Goal: Task Accomplishment & Management: Manage account settings

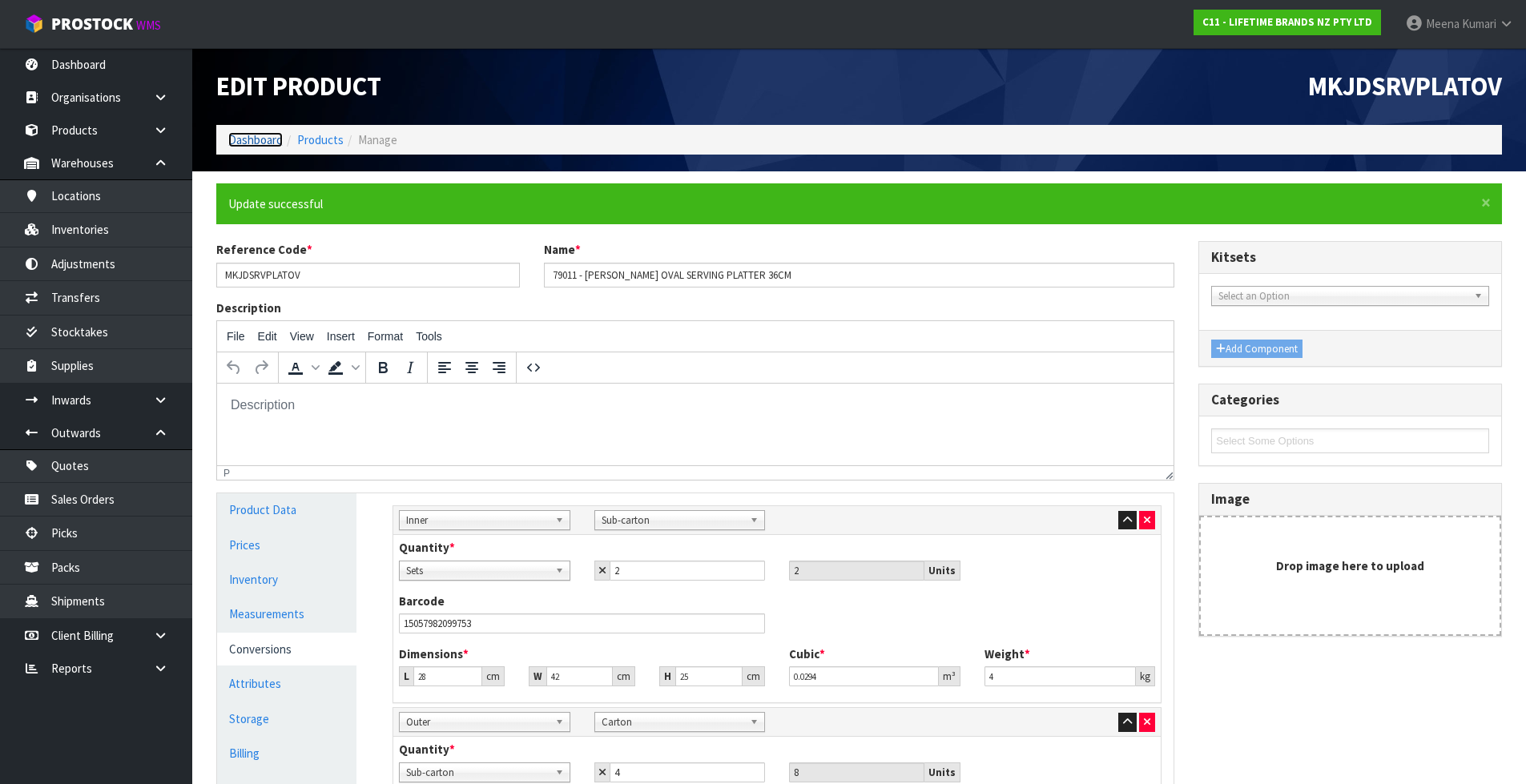
click at [266, 144] on link "Dashboard" at bounding box center [255, 140] width 55 height 15
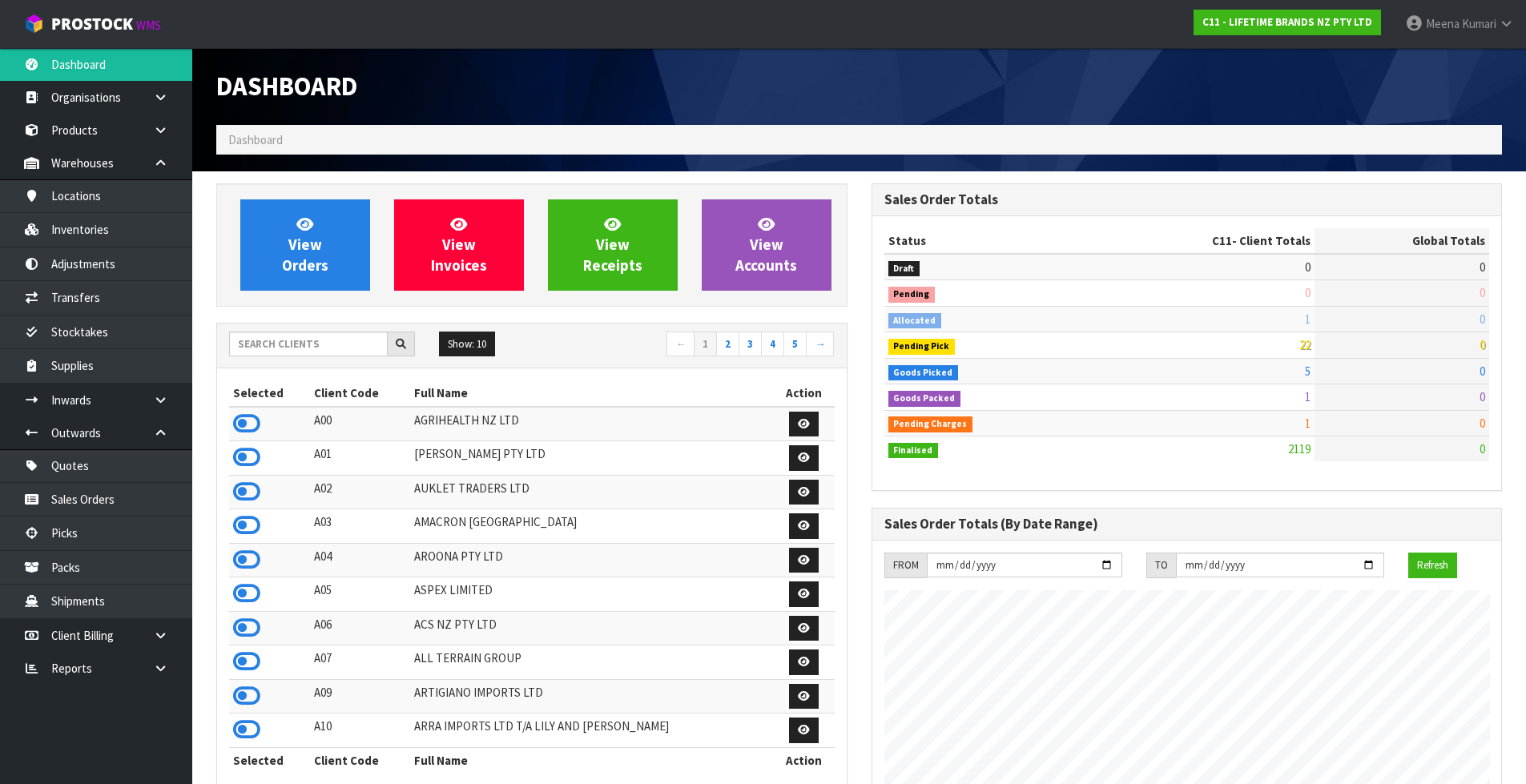
scroll to position [1213, 655]
click at [299, 344] on input "text" at bounding box center [308, 344] width 158 height 25
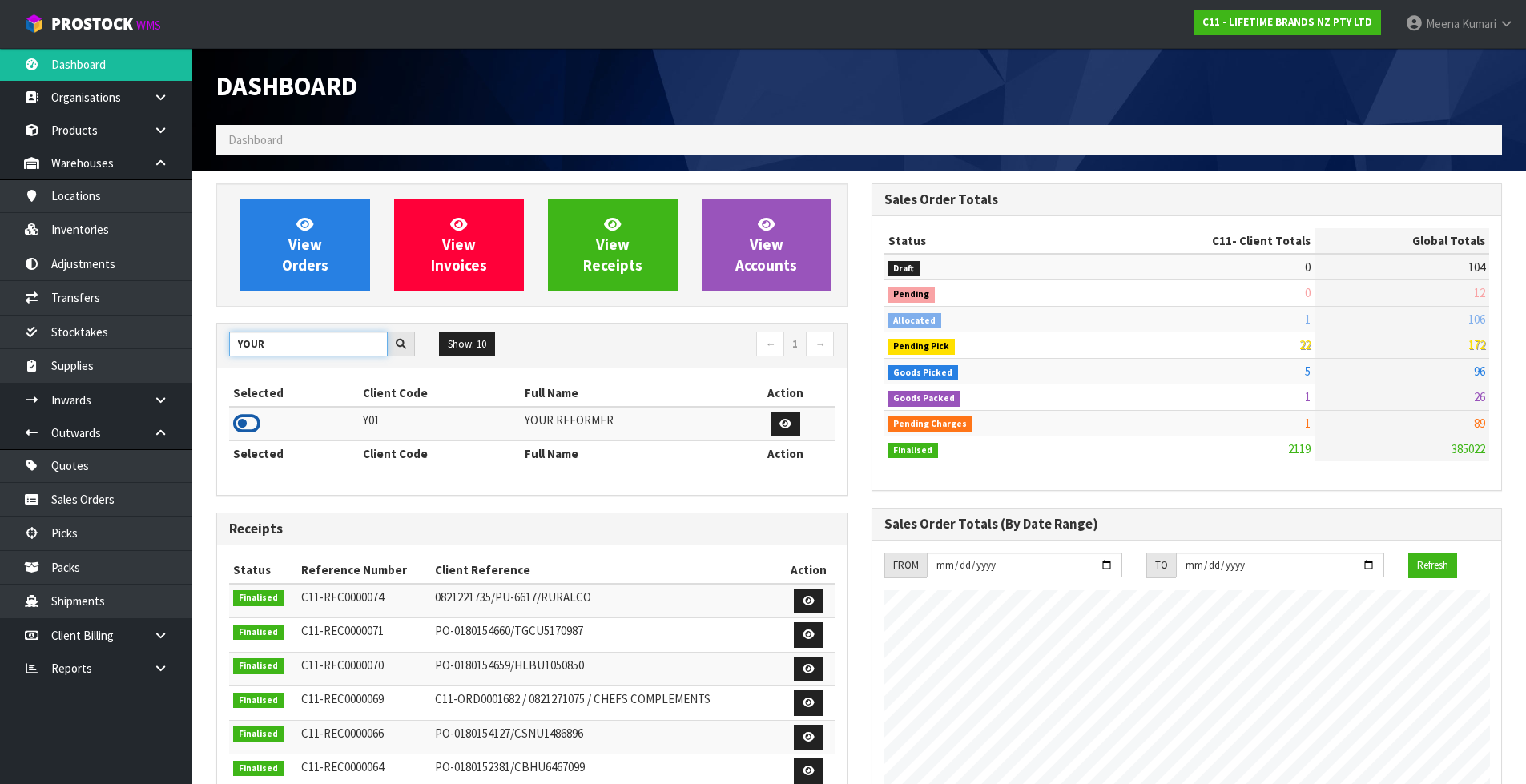
type input "YOUR"
click at [253, 421] on icon at bounding box center [246, 424] width 27 height 24
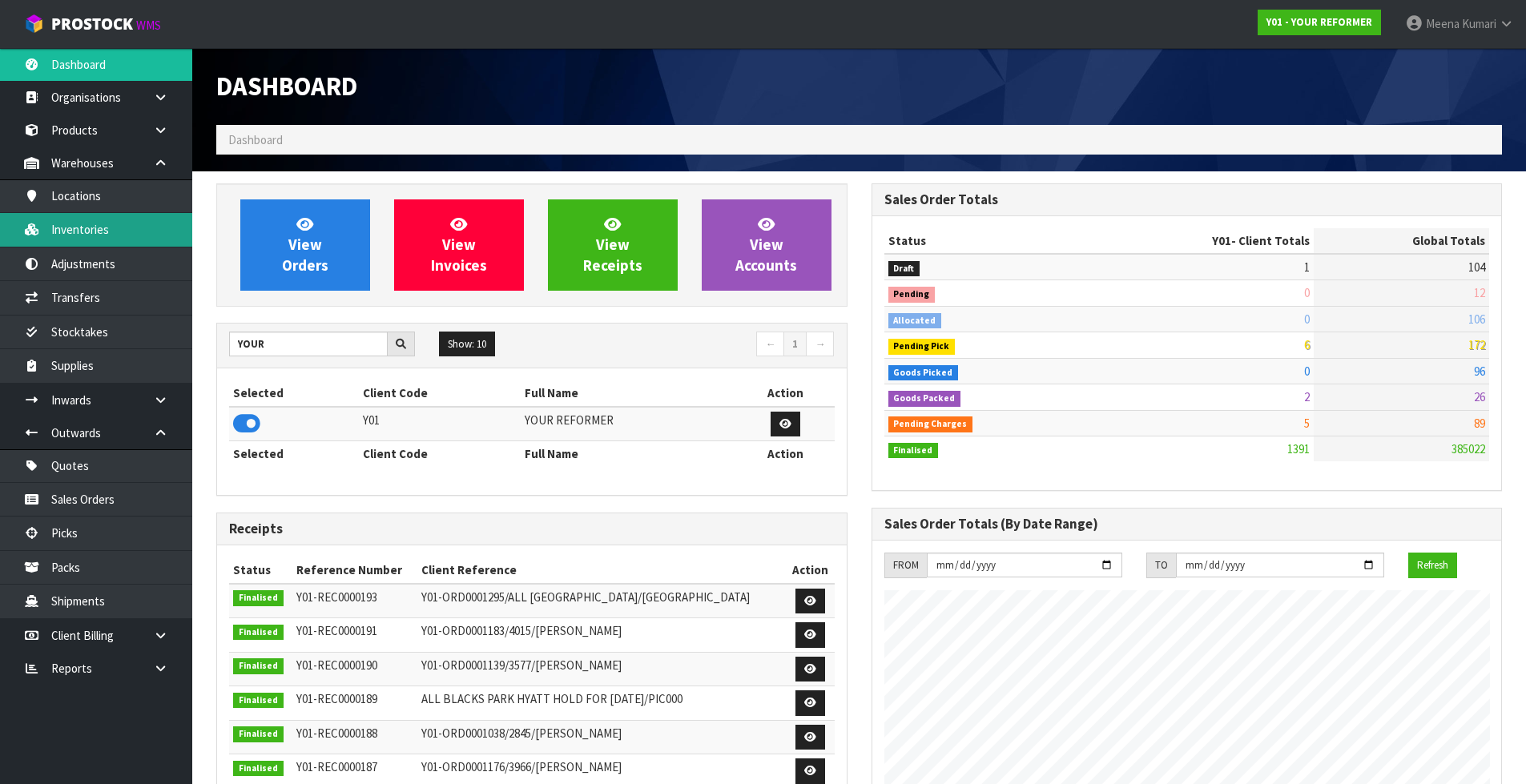
click at [119, 236] on link "Inventories" at bounding box center [96, 229] width 193 height 33
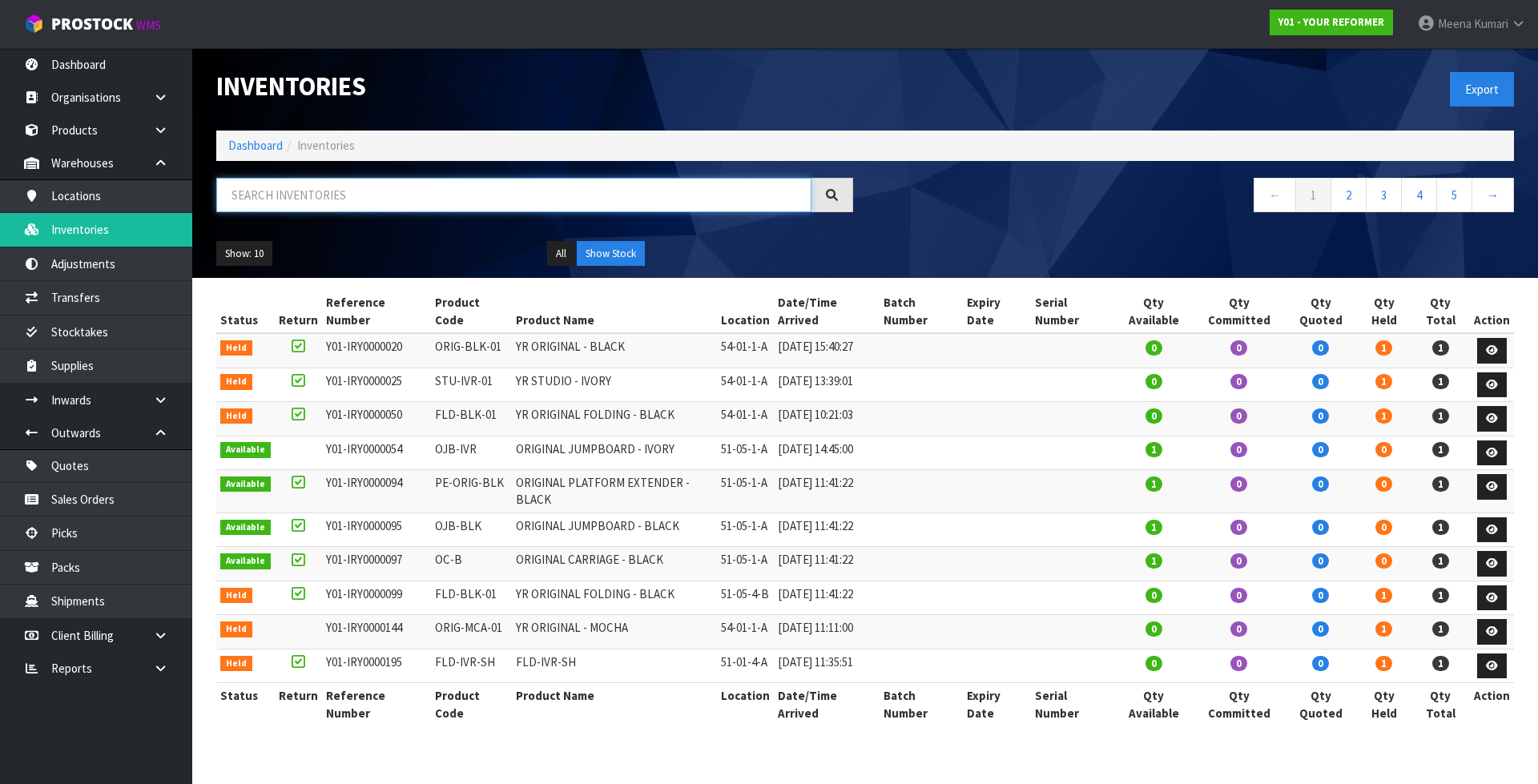
click at [320, 194] on input "text" at bounding box center [514, 196] width 595 height 35
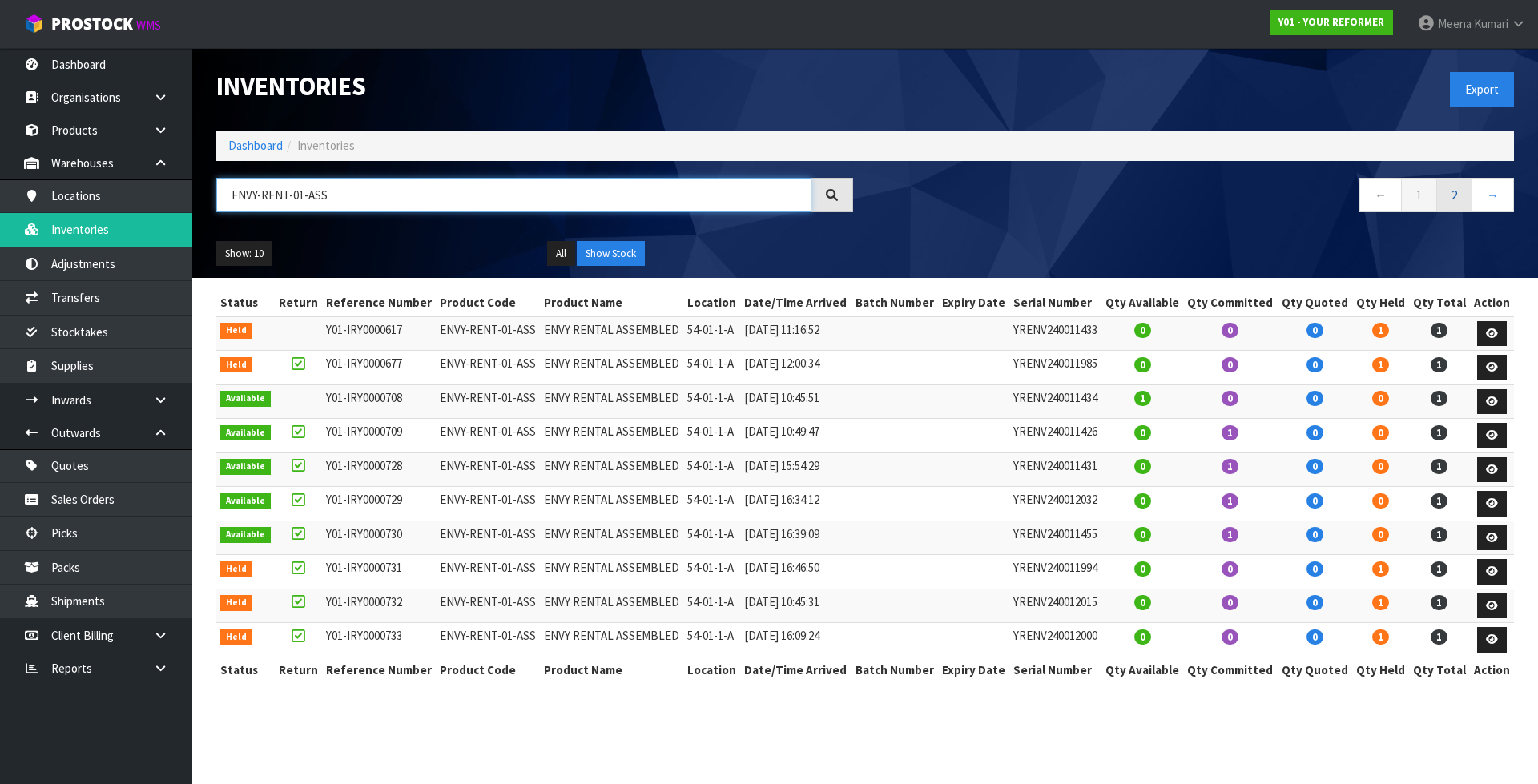
type input "ENVY-RENT-01-ASS"
click at [1462, 199] on link "2" at bounding box center [1455, 196] width 36 height 35
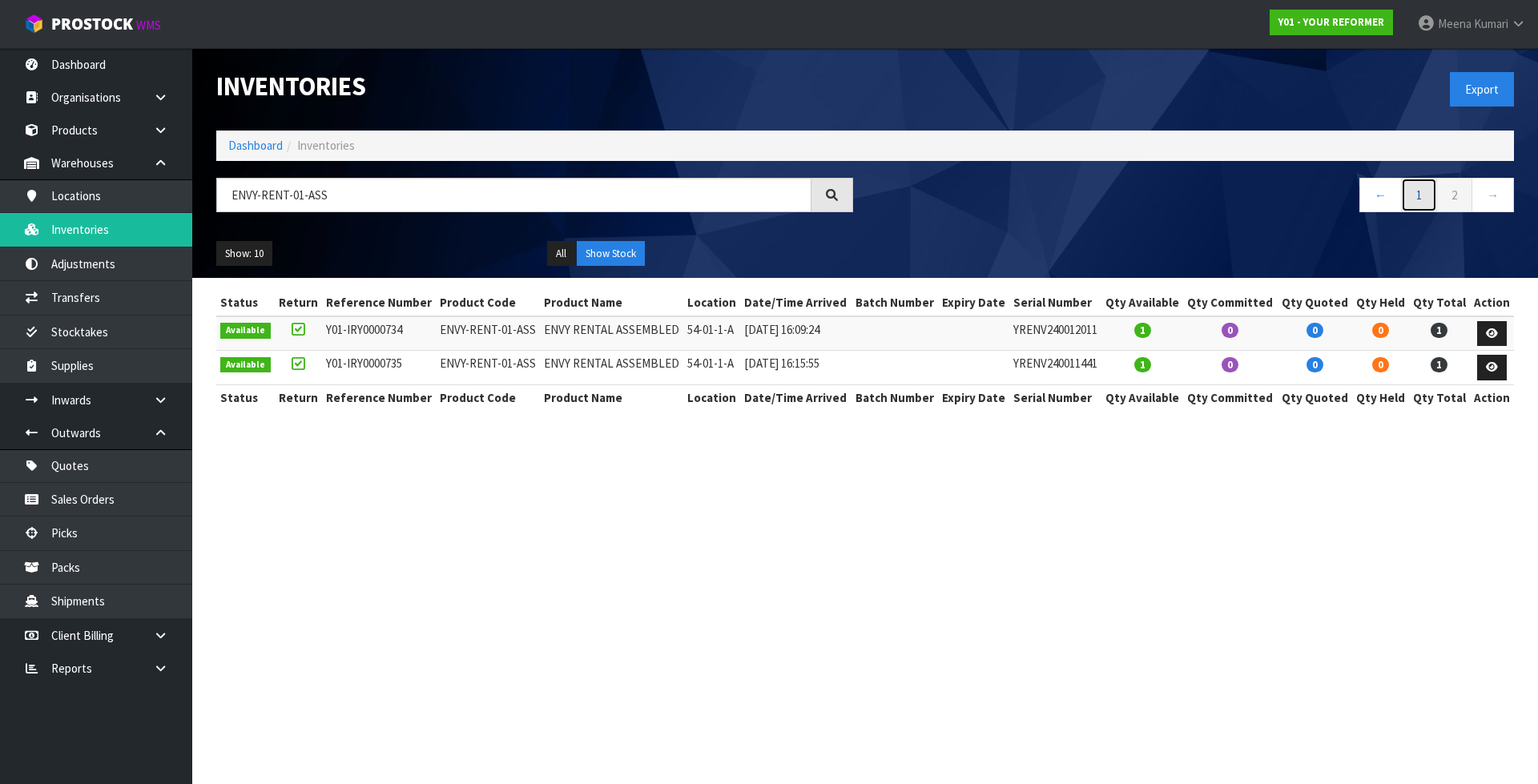
click at [1415, 199] on link "1" at bounding box center [1420, 196] width 36 height 35
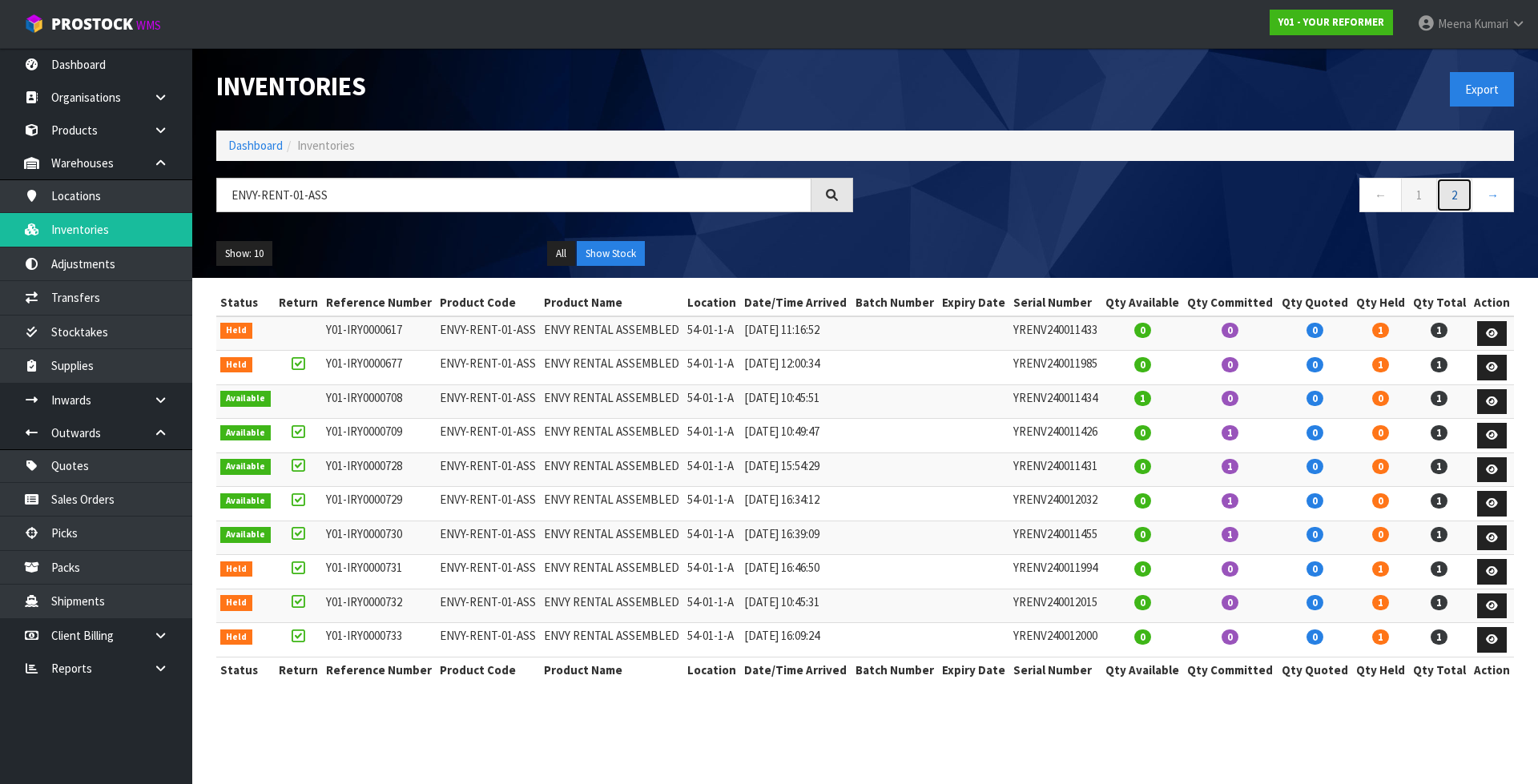
click at [1453, 197] on link "2" at bounding box center [1455, 196] width 36 height 35
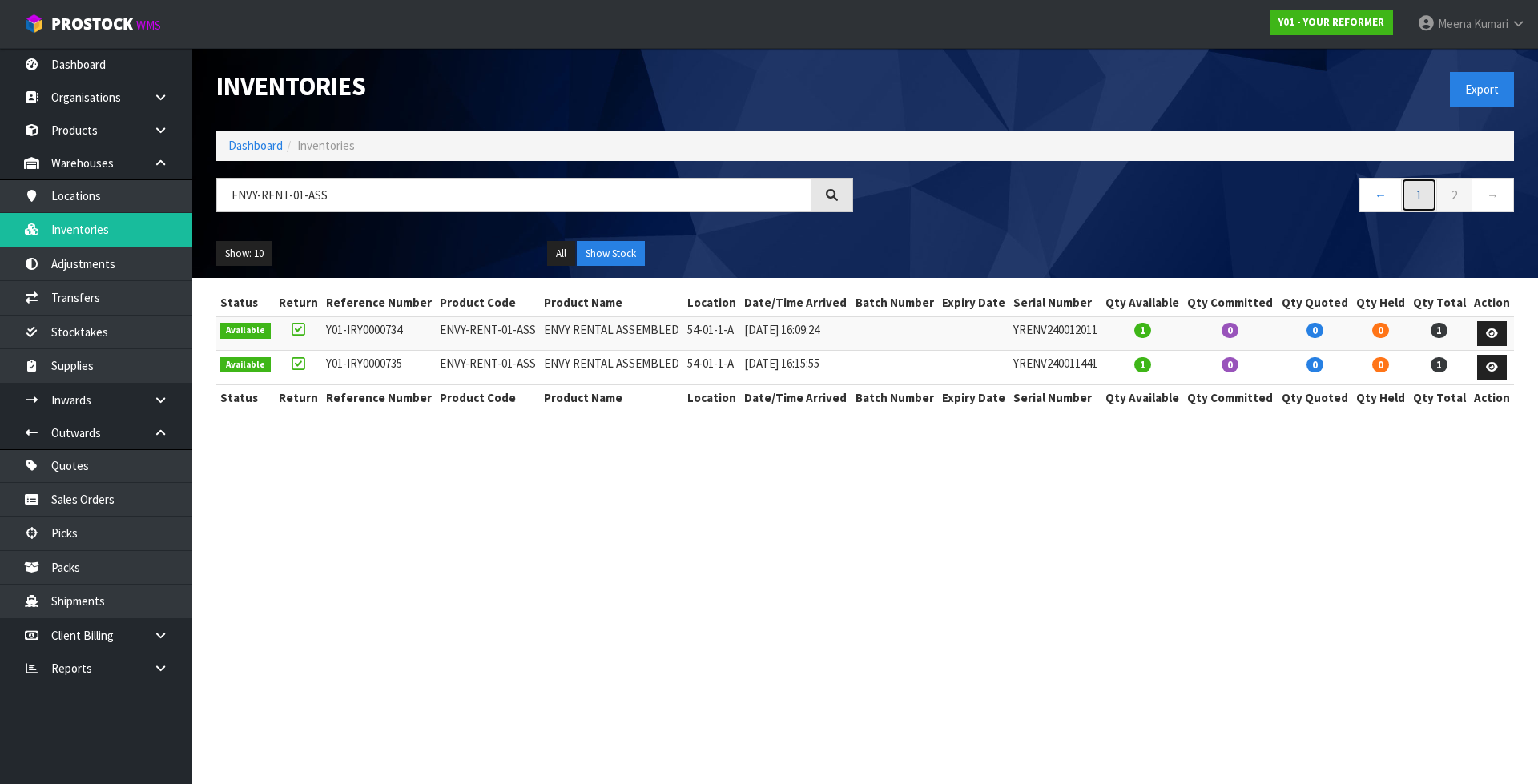
click at [1404, 196] on link "1" at bounding box center [1420, 196] width 36 height 35
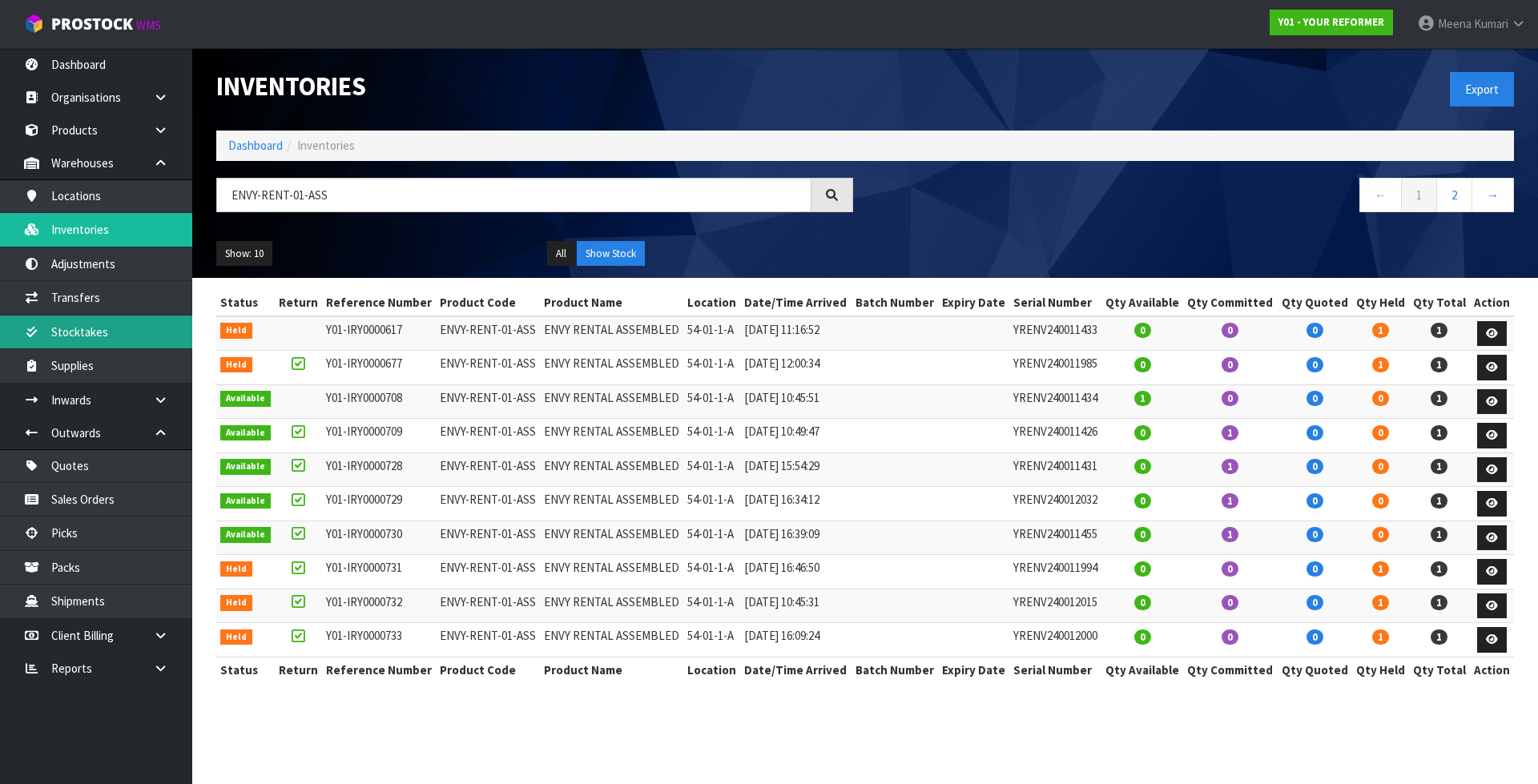
click at [121, 339] on link "Stocktakes" at bounding box center [96, 332] width 193 height 33
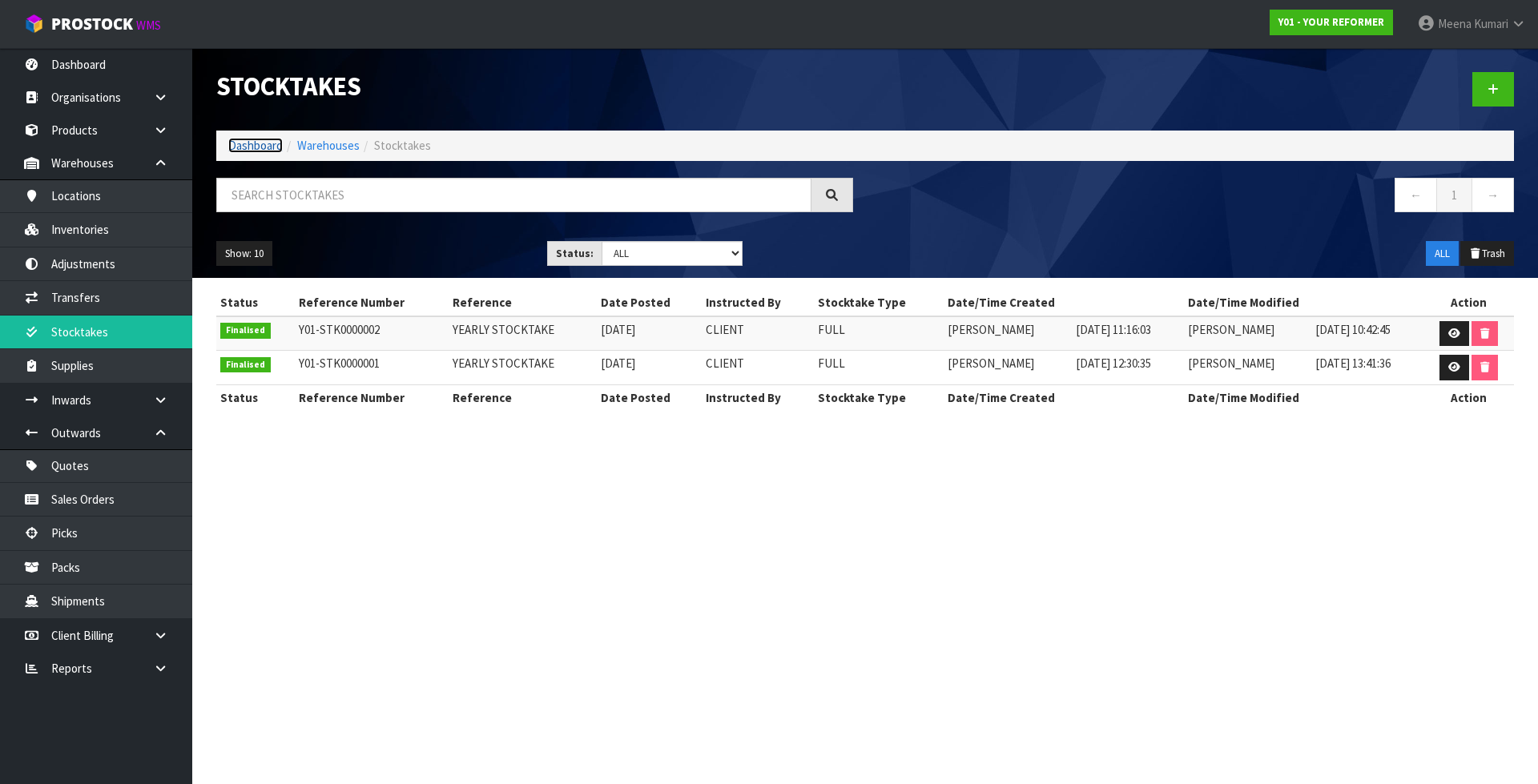
click at [261, 146] on link "Dashboard" at bounding box center [255, 146] width 55 height 15
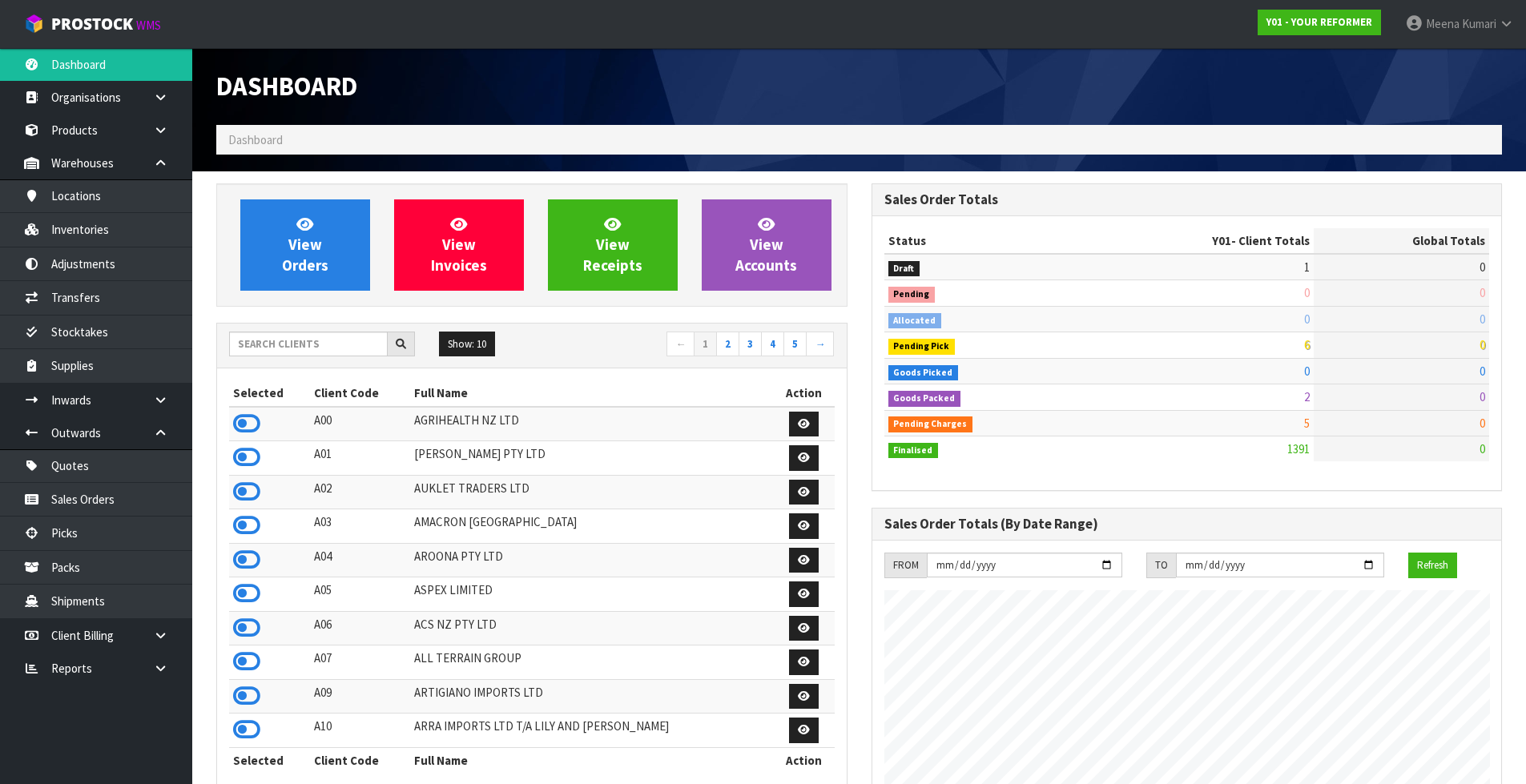
scroll to position [1213, 655]
click at [295, 349] on input "text" at bounding box center [308, 344] width 158 height 25
click at [173, 663] on link at bounding box center [166, 668] width 51 height 33
click at [153, 699] on link "Client" at bounding box center [96, 701] width 193 height 33
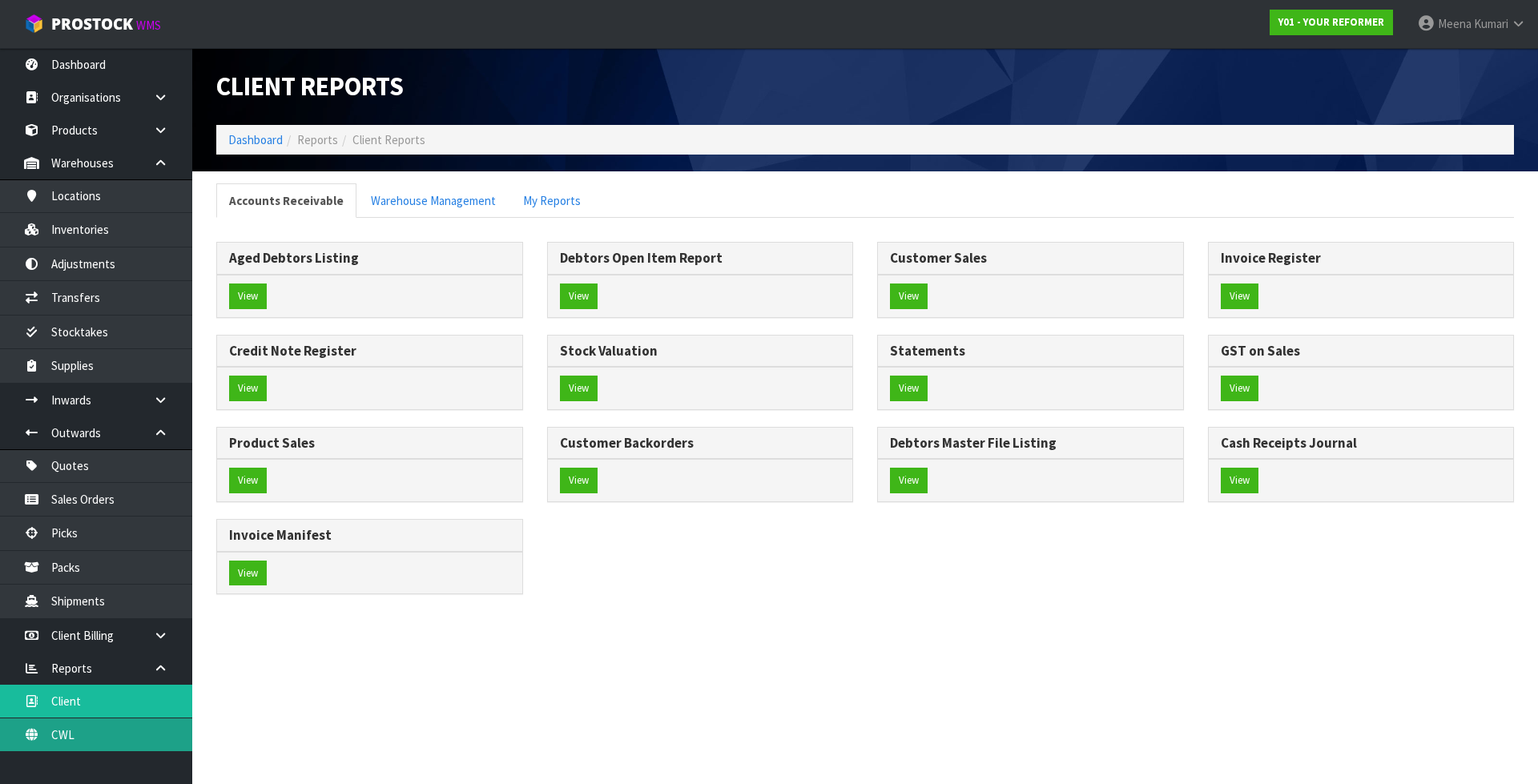
click at [132, 719] on link "CWL" at bounding box center [96, 735] width 193 height 33
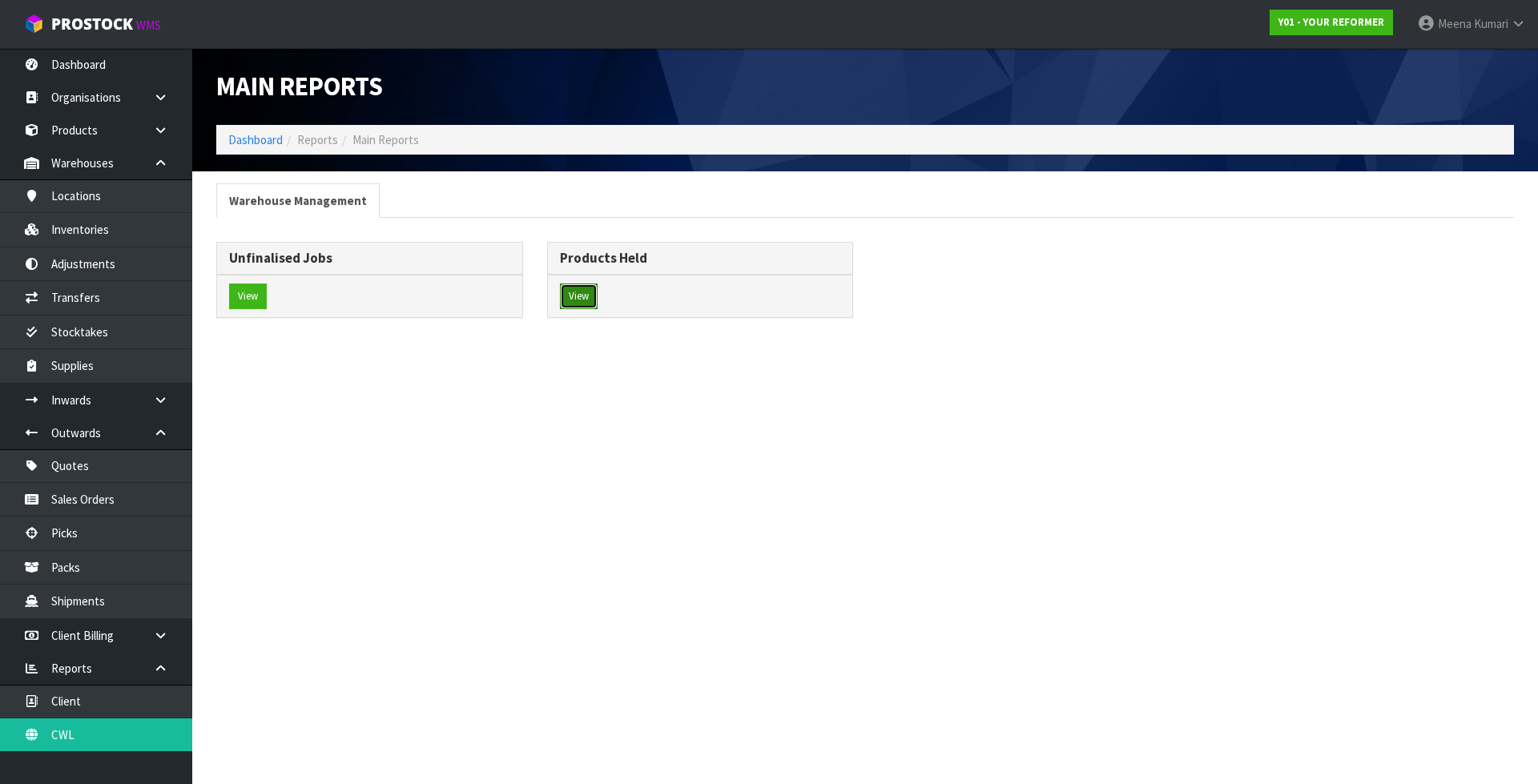
click at [577, 298] on button "View" at bounding box center [578, 296] width 37 height 26
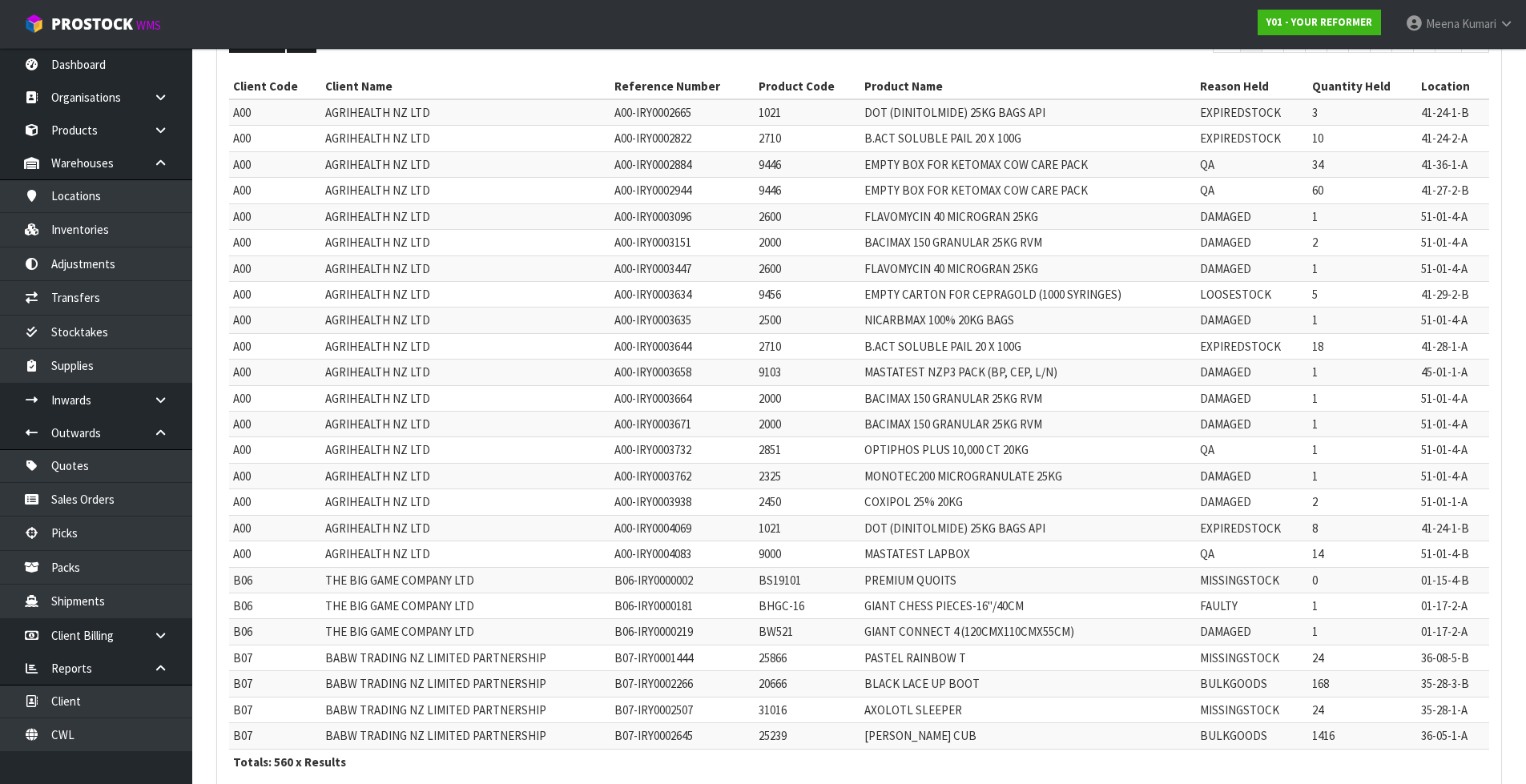
scroll to position [323, 0]
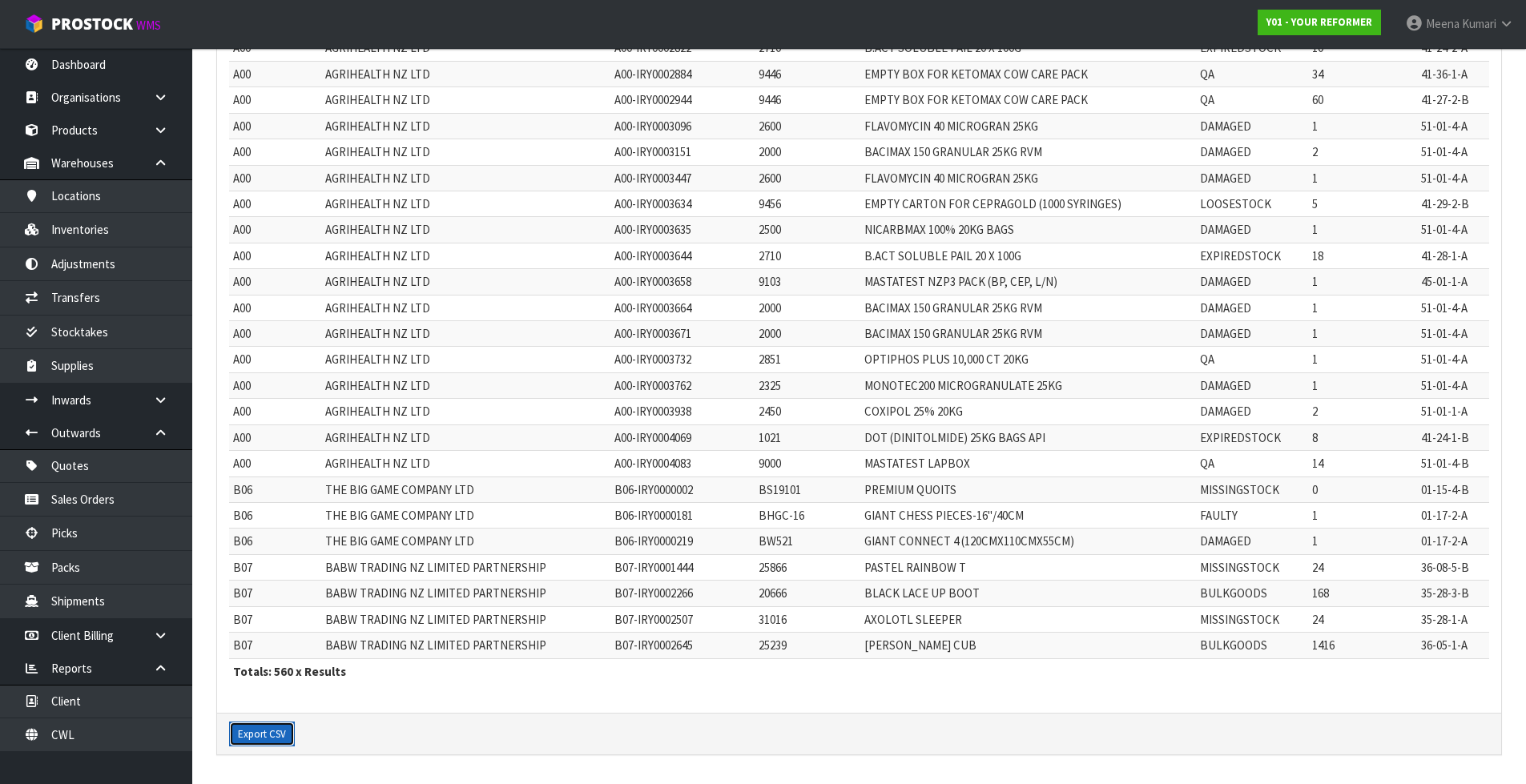
click at [250, 742] on button "Export CSV" at bounding box center [262, 734] width 66 height 26
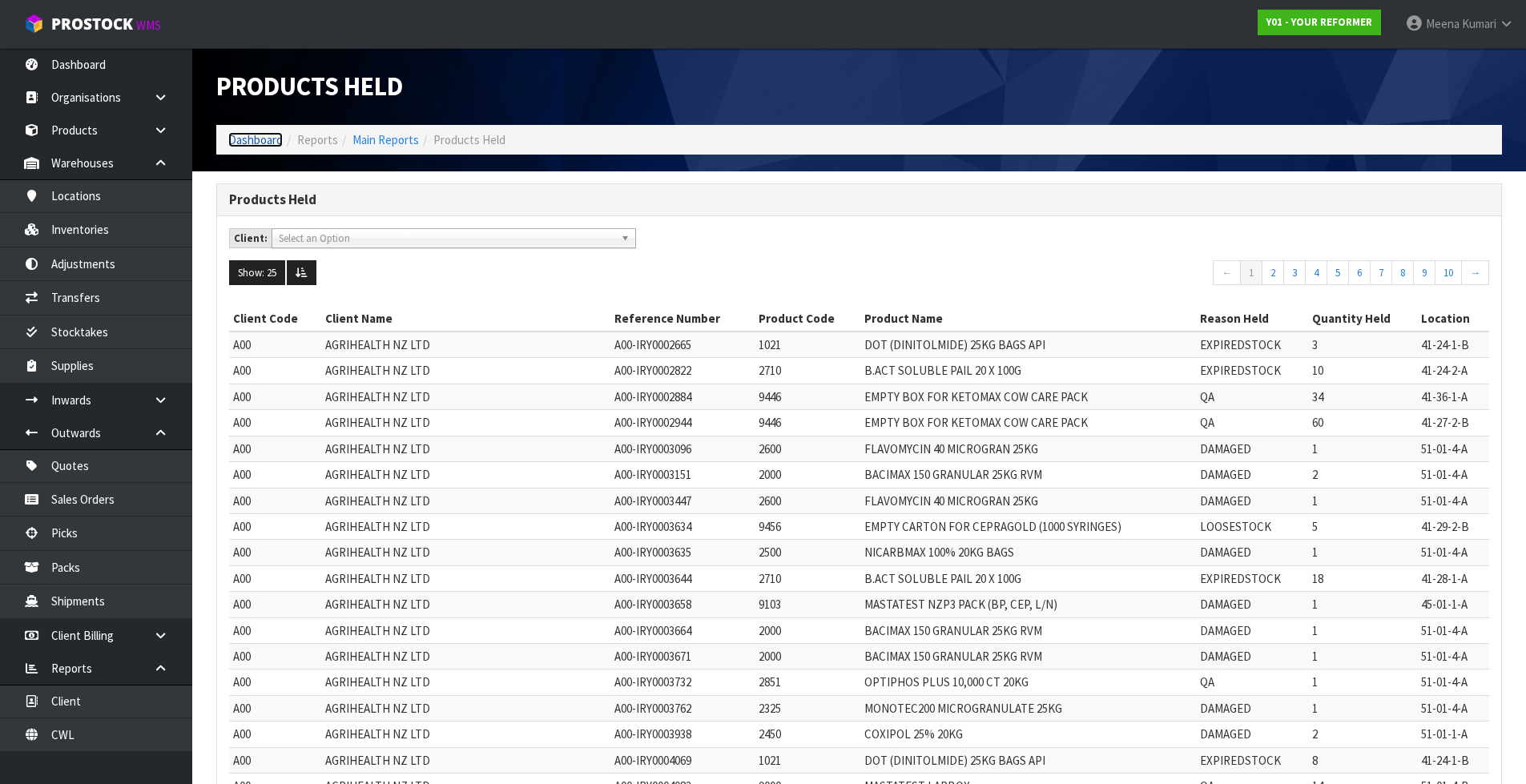
click at [266, 139] on link "Dashboard" at bounding box center [255, 140] width 55 height 15
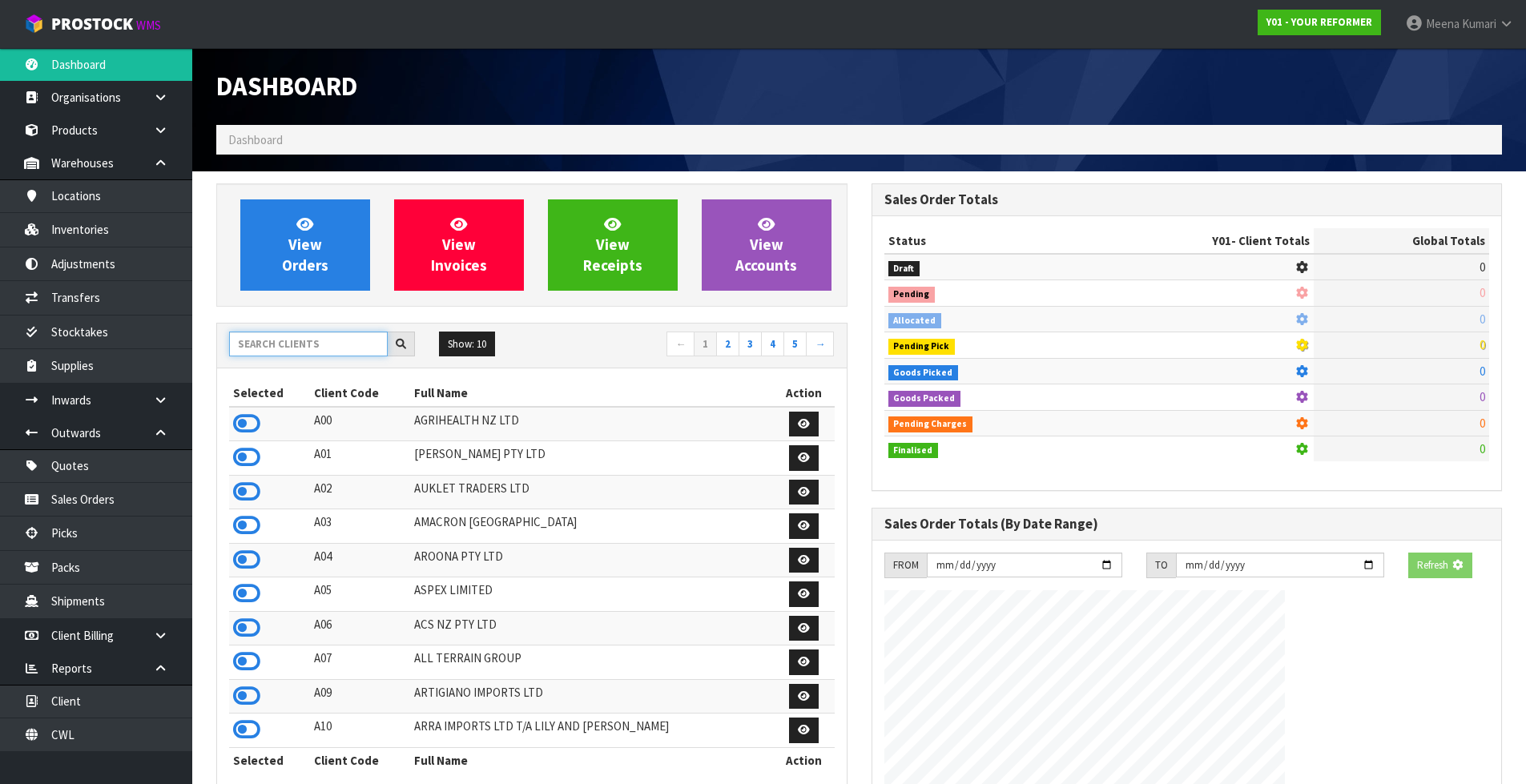
click at [289, 346] on input "text" at bounding box center [308, 344] width 158 height 25
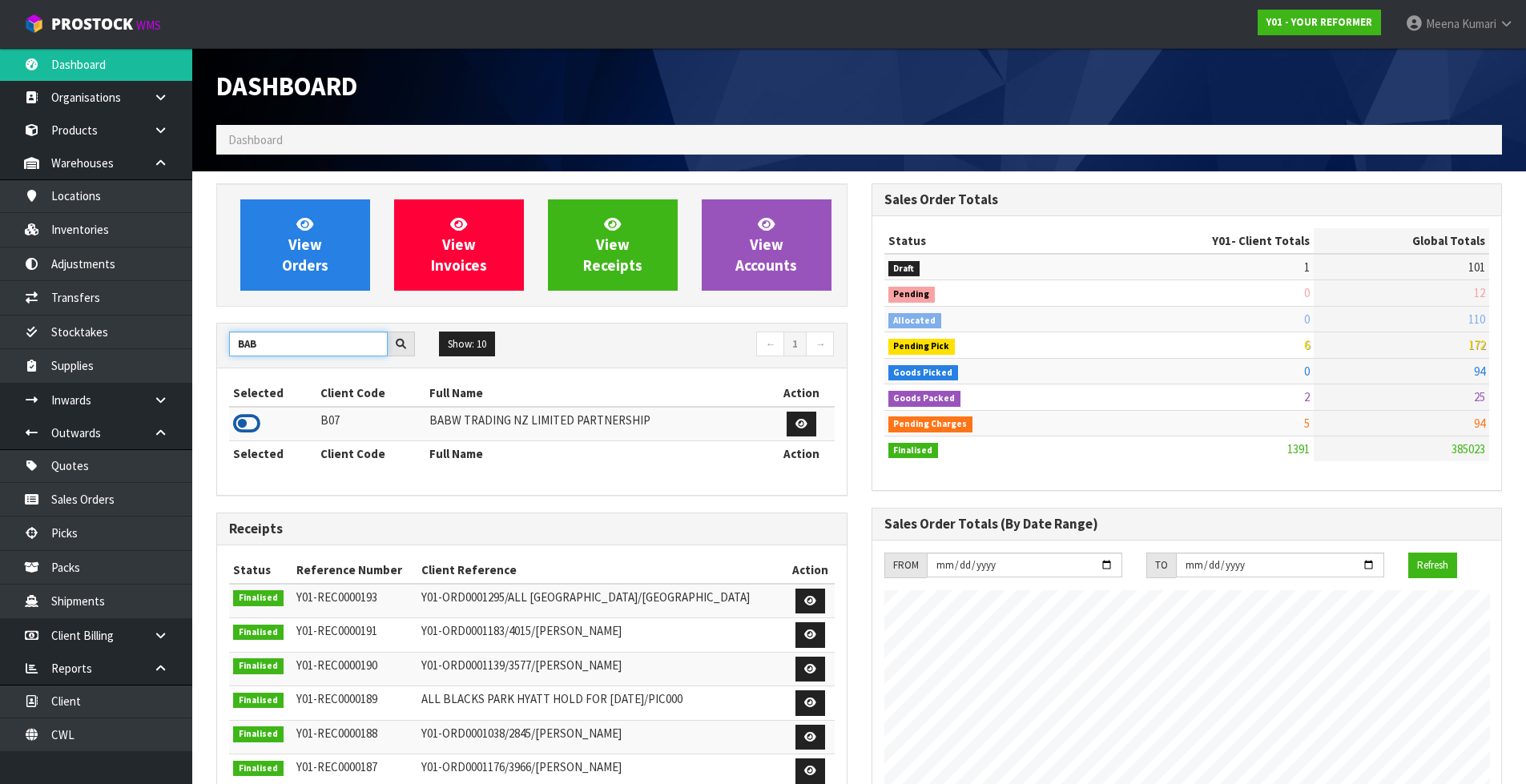
type input "BAB"
click at [251, 425] on icon at bounding box center [246, 424] width 27 height 24
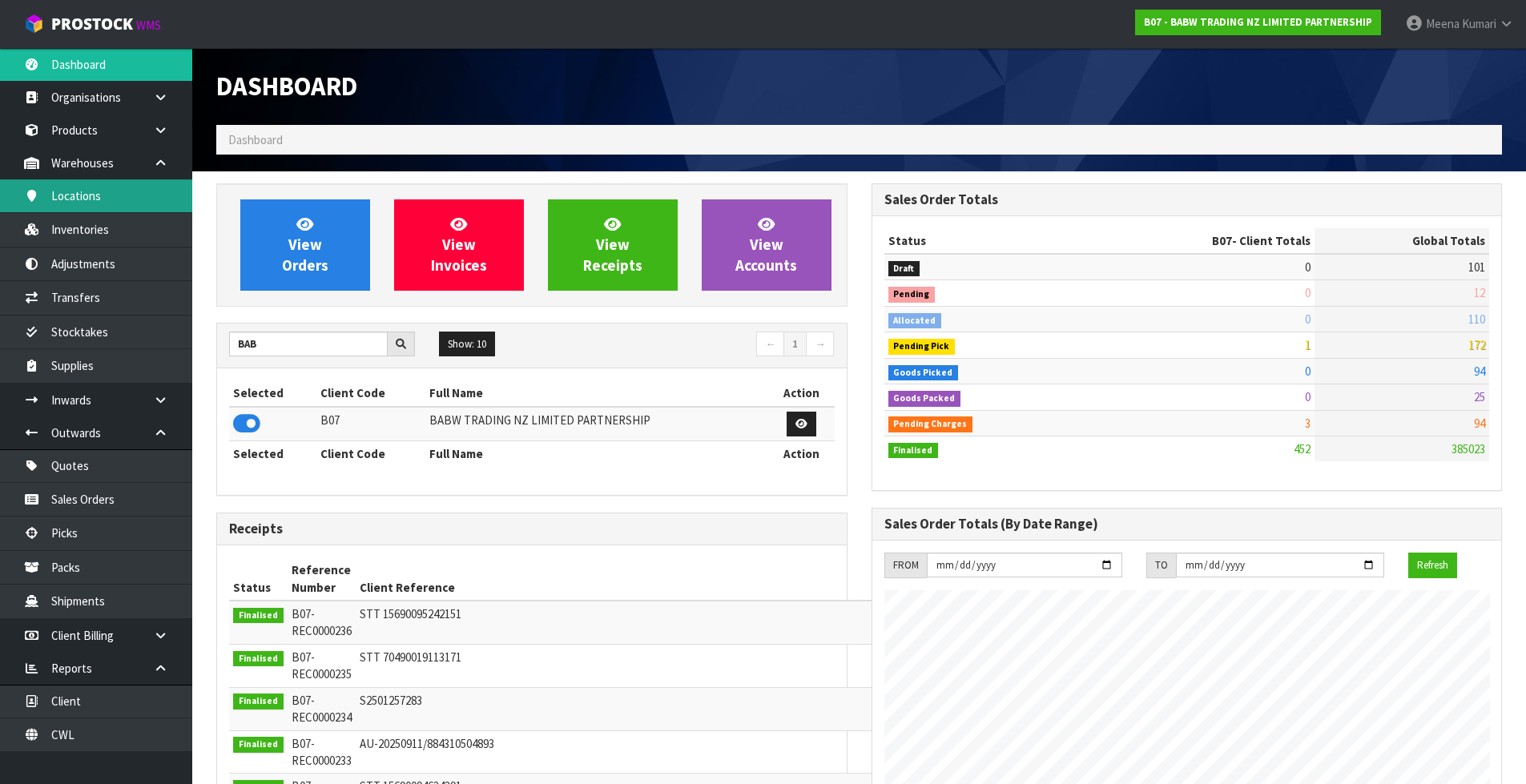
click at [158, 202] on link "Locations" at bounding box center [96, 196] width 193 height 33
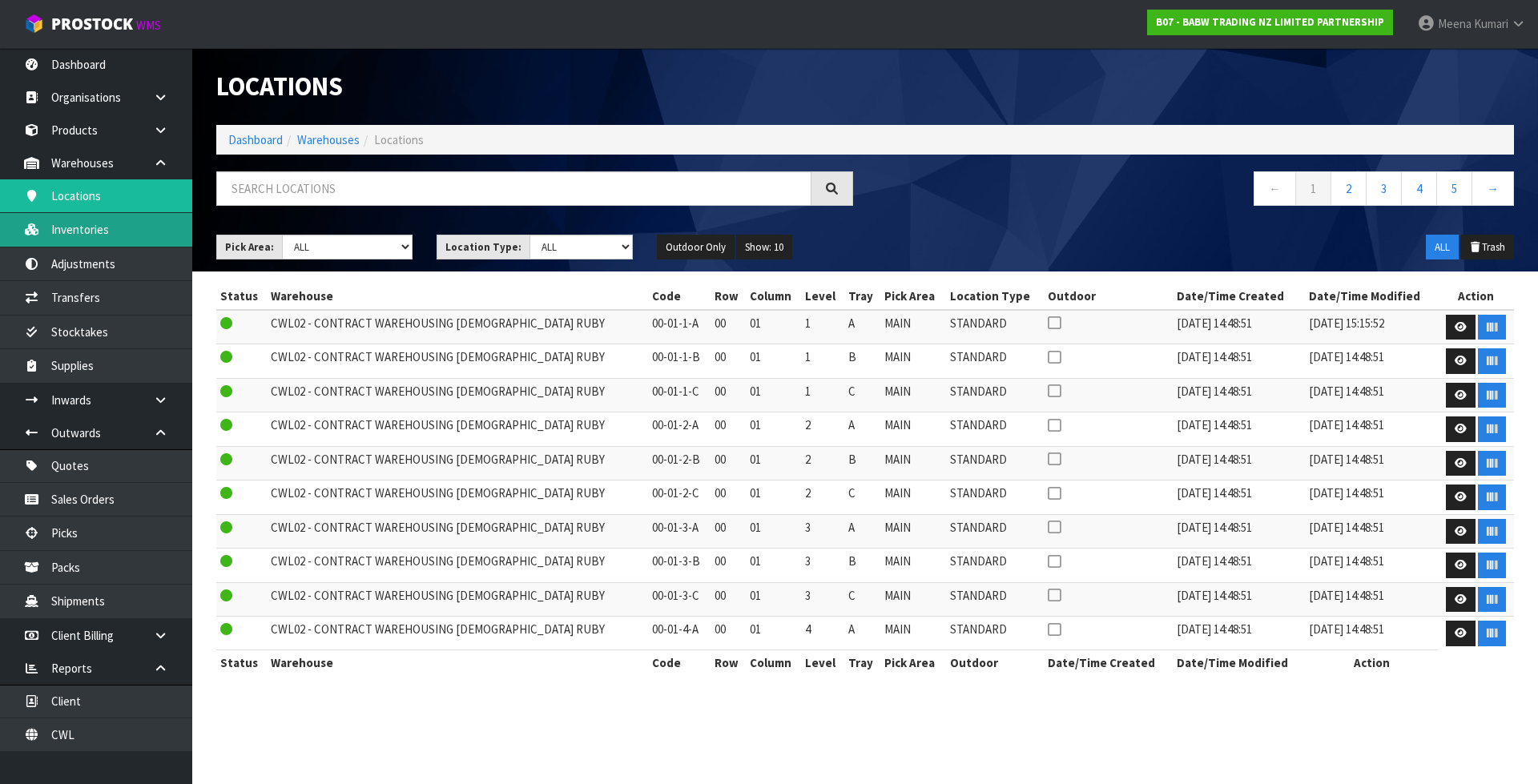
click at [151, 235] on link "Inventories" at bounding box center [96, 229] width 193 height 33
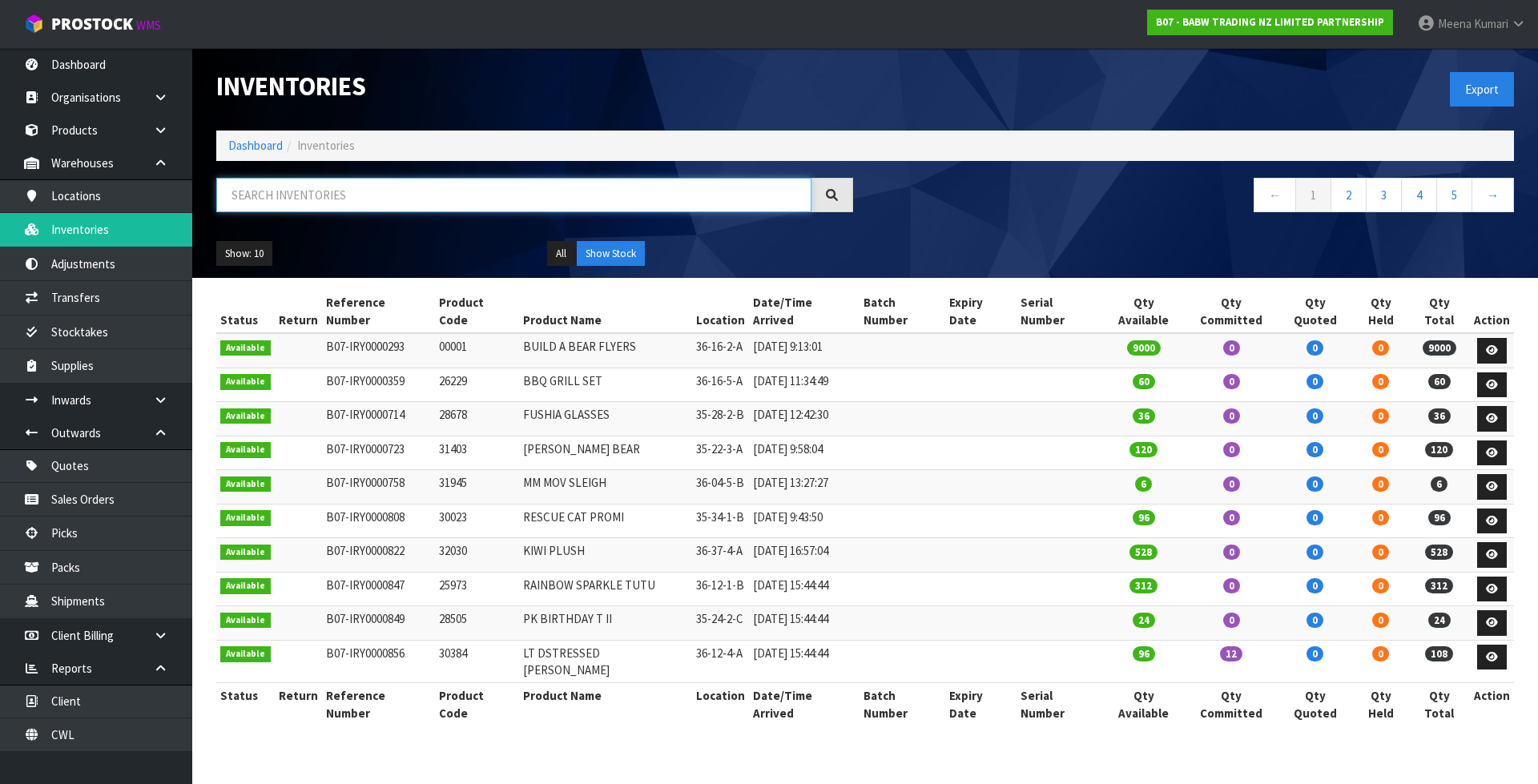
click at [298, 199] on input "text" at bounding box center [514, 196] width 595 height 35
paste input "25866"
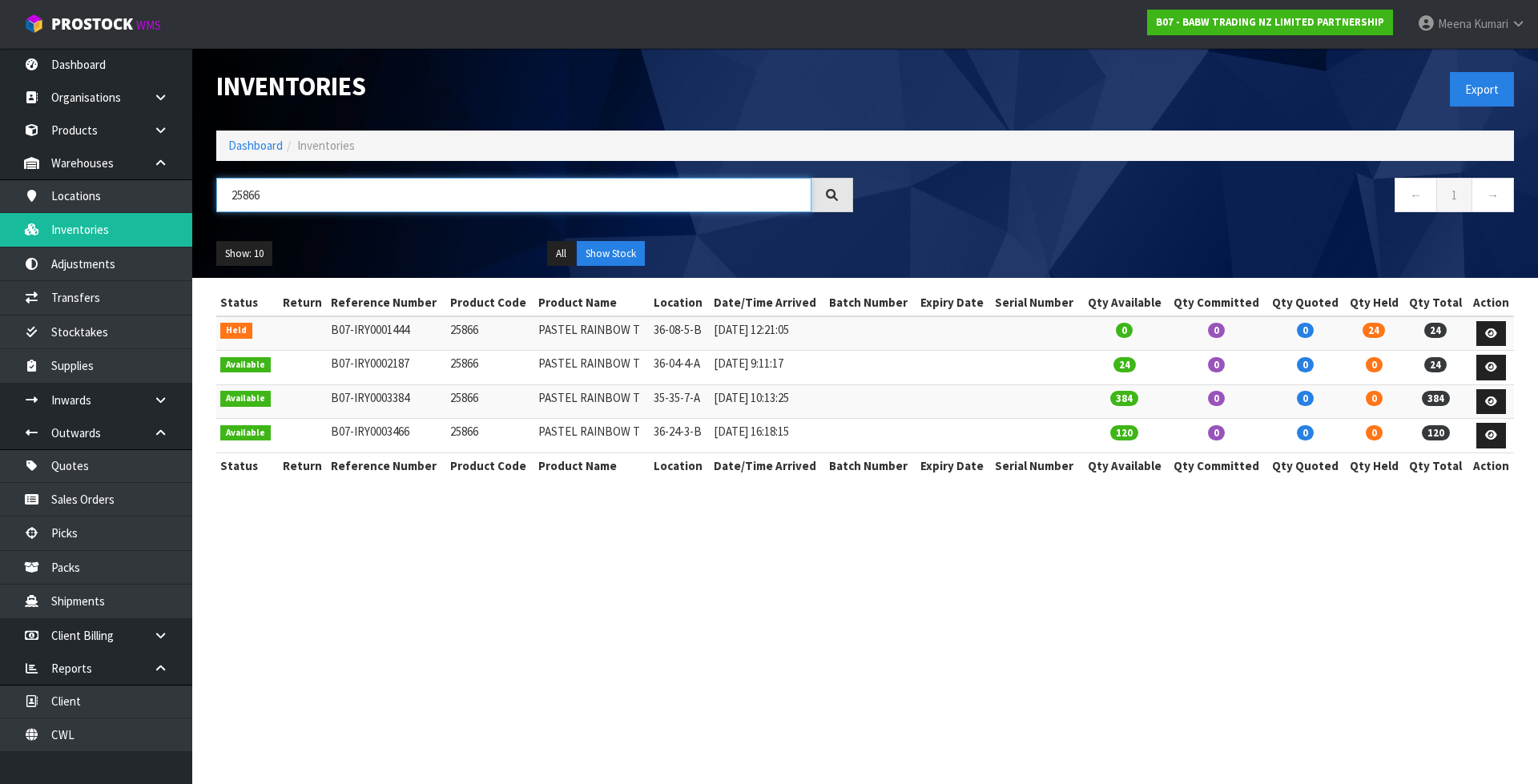
type input "25866"
click at [466, 327] on td "25866" at bounding box center [490, 334] width 88 height 35
copy td "25866"
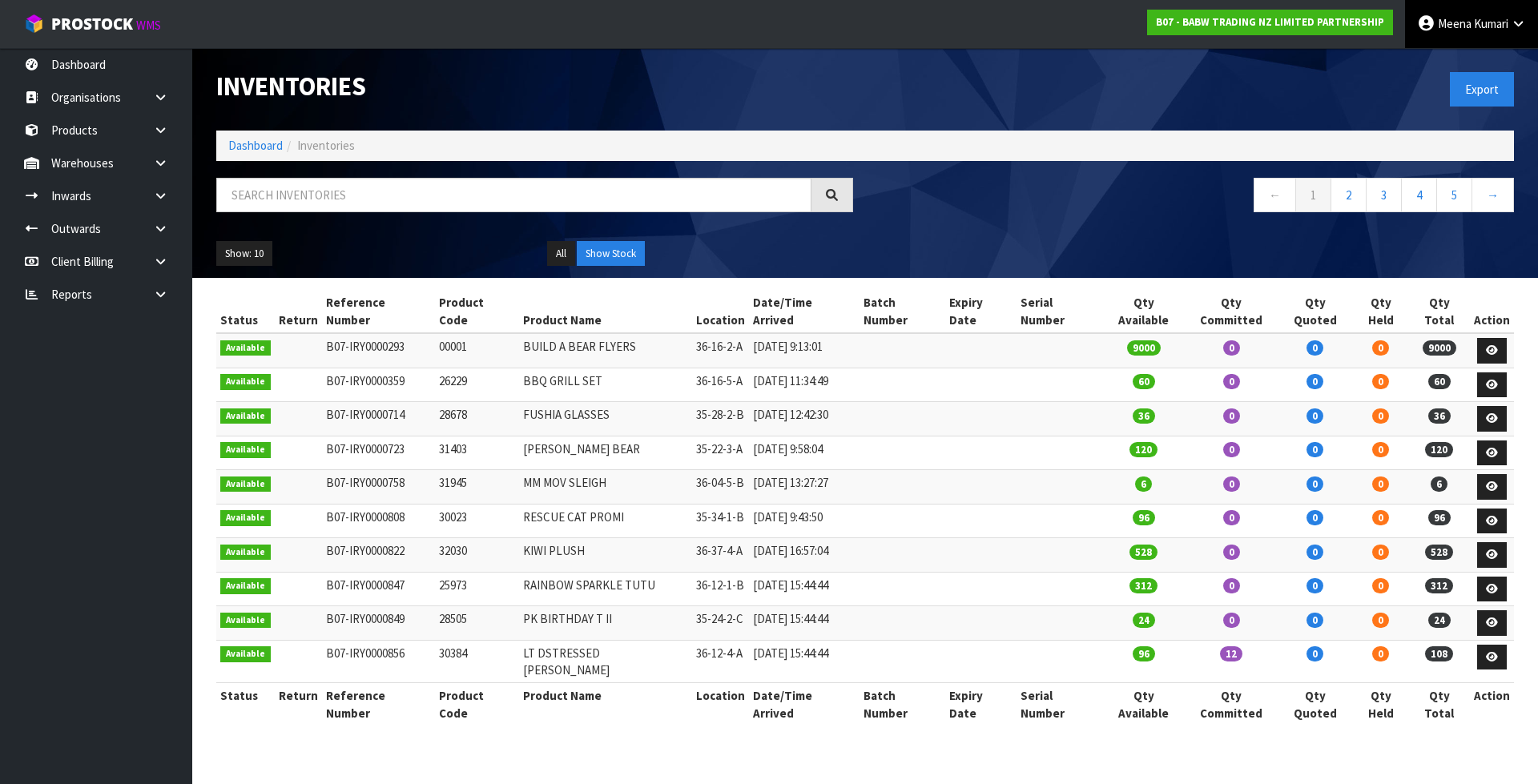
click at [1514, 22] on icon at bounding box center [1519, 23] width 15 height 12
click at [1498, 55] on link "Logout" at bounding box center [1475, 63] width 127 height 22
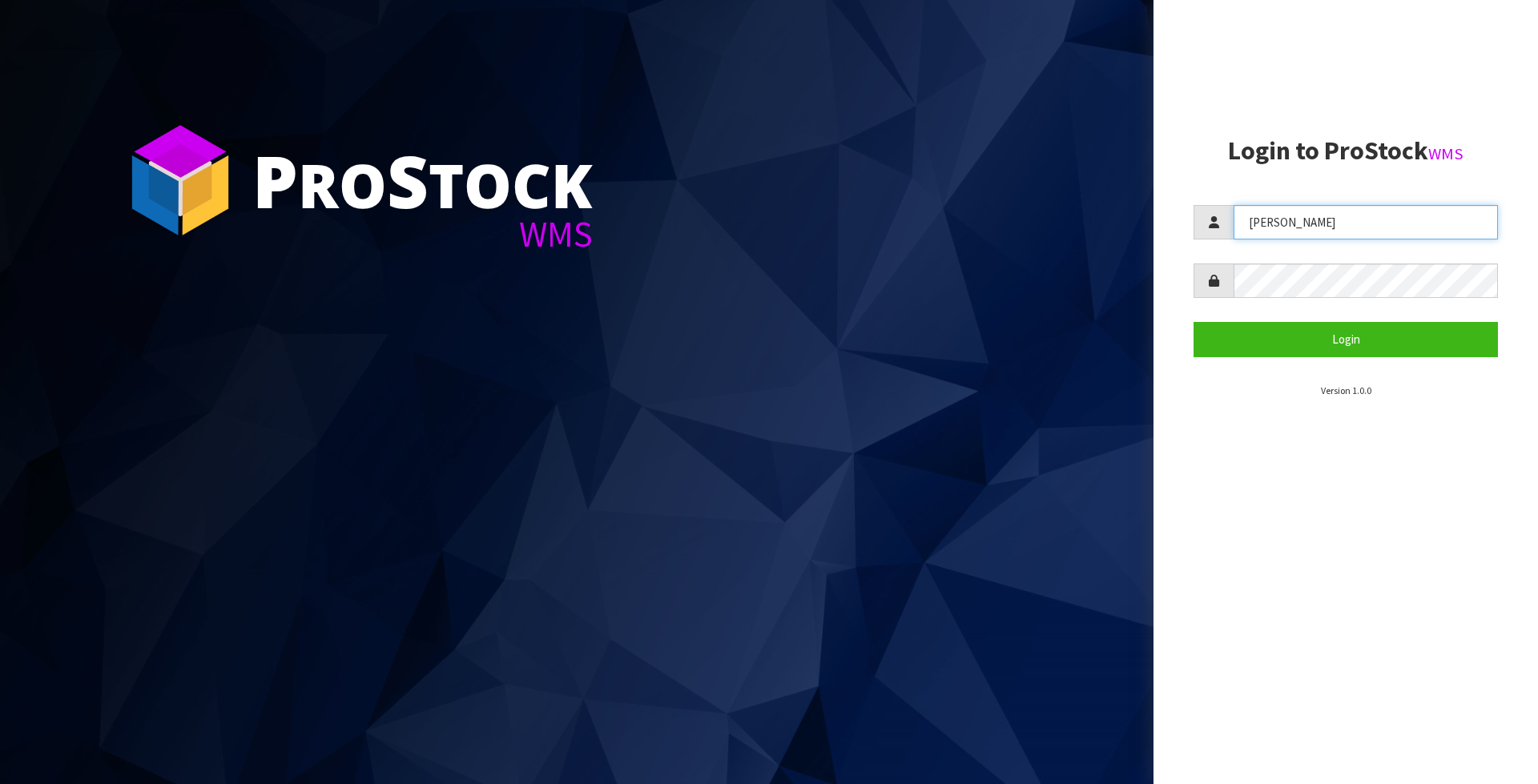
click at [1381, 217] on input "James" at bounding box center [1366, 222] width 265 height 35
type input "KARLENE"
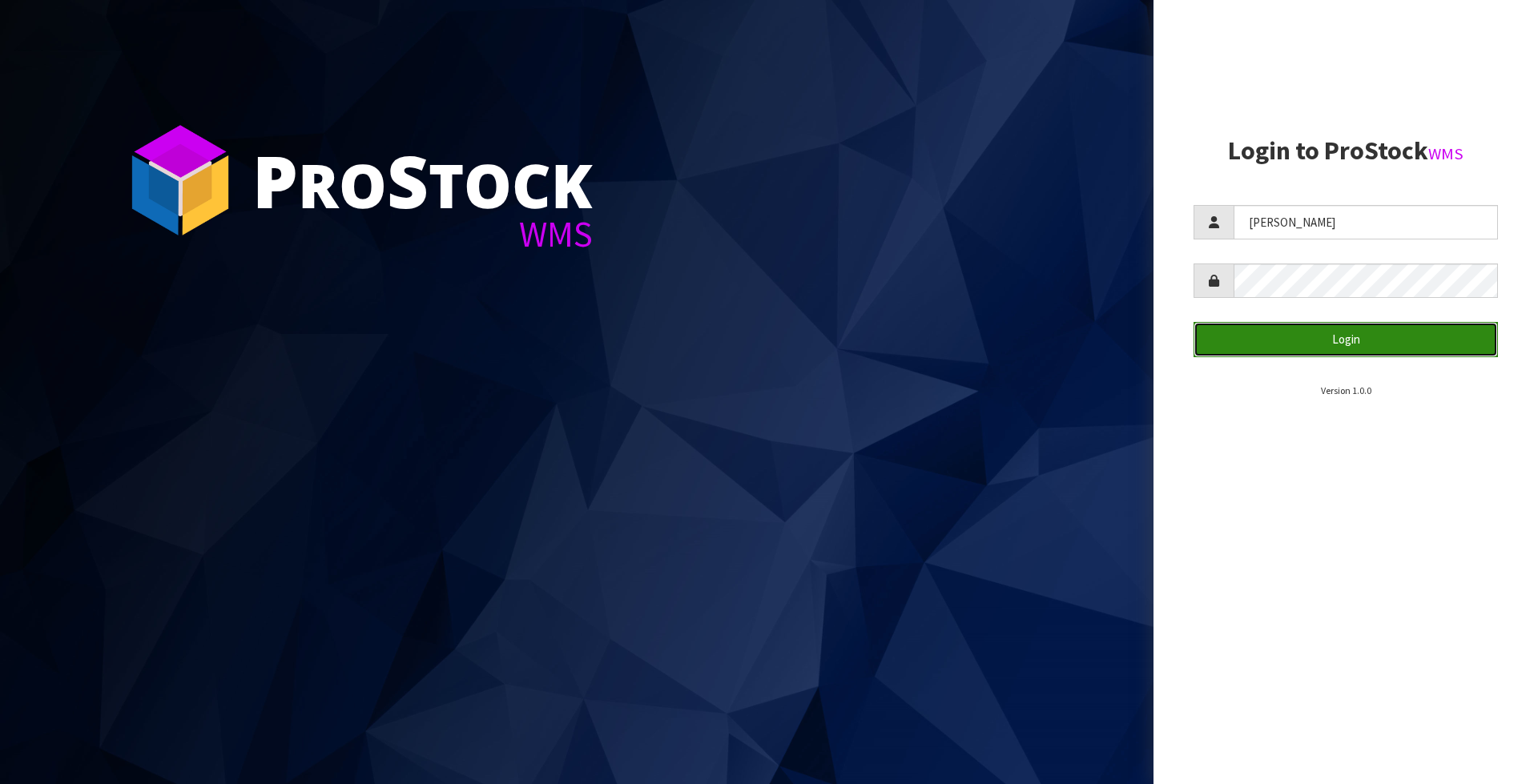
click at [1379, 350] on button "Login" at bounding box center [1346, 339] width 305 height 35
